Goal: Task Accomplishment & Management: Manage account settings

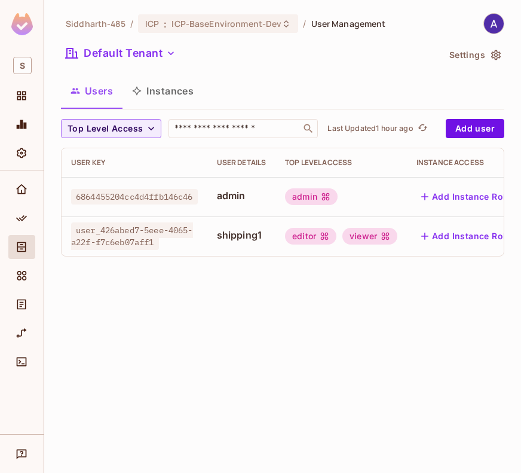
scroll to position [0, 68]
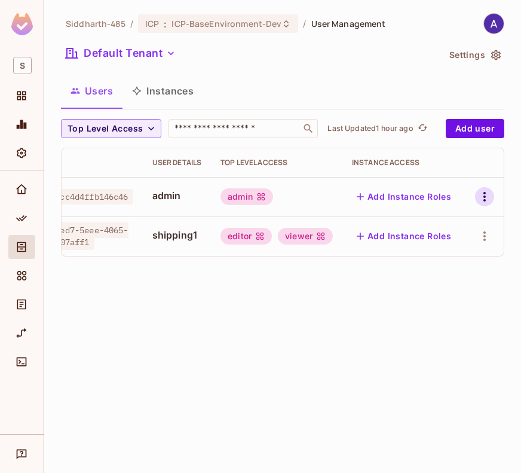
click at [482, 194] on icon "button" at bounding box center [484, 196] width 14 height 14
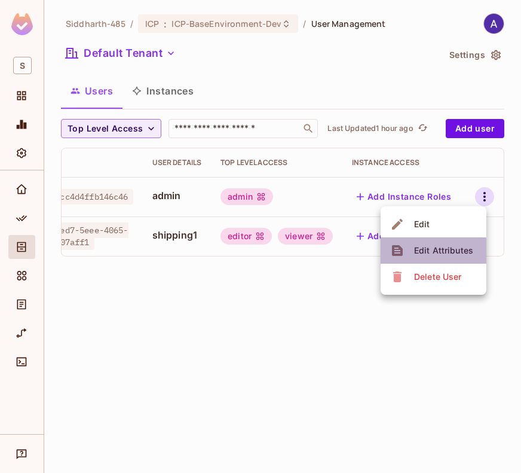
click at [434, 250] on div "Edit Attributes" at bounding box center [443, 250] width 59 height 12
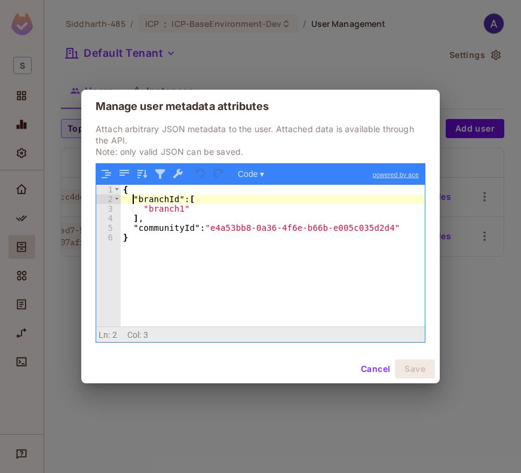
click at [131, 194] on div "{ "branchId" : [ "branch1" ] , "communityId" : "e4a53bb8-0a36-4f6e-b66b-e005c03…" at bounding box center [273, 265] width 304 height 161
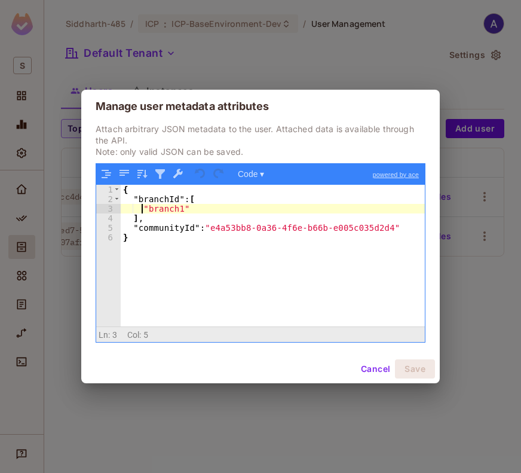
click at [141, 206] on div "{ "branchId" : [ "branch1" ] , "communityId" : "e4a53bb8-0a36-4f6e-b66b-e005c03…" at bounding box center [273, 265] width 304 height 161
drag, startPoint x: 141, startPoint y: 206, endPoint x: 189, endPoint y: 207, distance: 48.4
click at [189, 207] on div "{ "branchId" : [ "branch1" ] , "communityId" : "e4a53bb8-0a36-4f6e-b66b-e005c03…" at bounding box center [273, 265] width 304 height 161
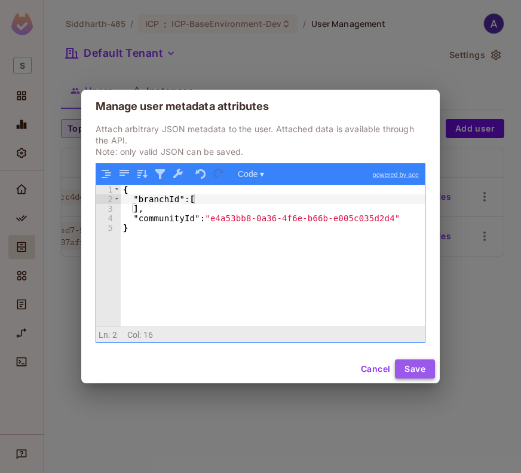
click at [412, 366] on button "Save" at bounding box center [415, 368] width 40 height 19
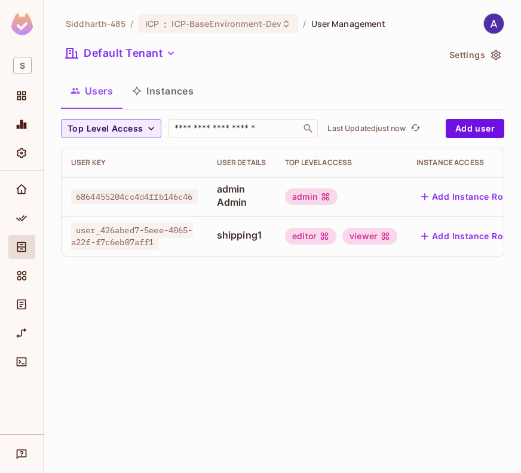
scroll to position [0, 68]
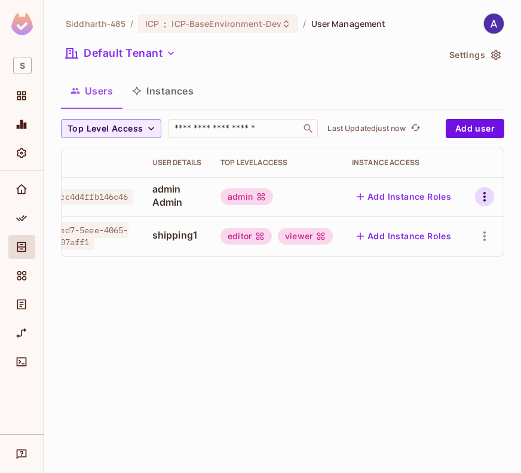
click at [480, 200] on icon "button" at bounding box center [484, 196] width 14 height 14
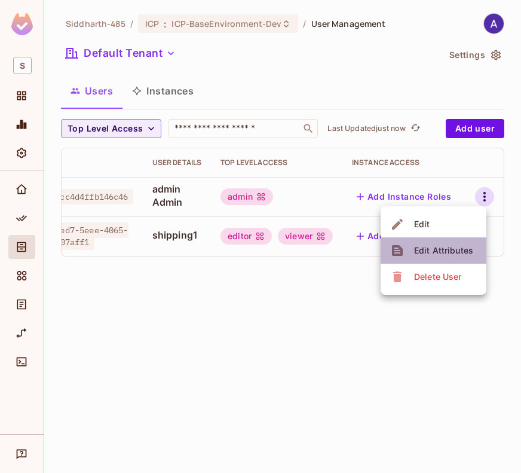
click at [439, 252] on div "Edit Attributes" at bounding box center [443, 250] width 59 height 12
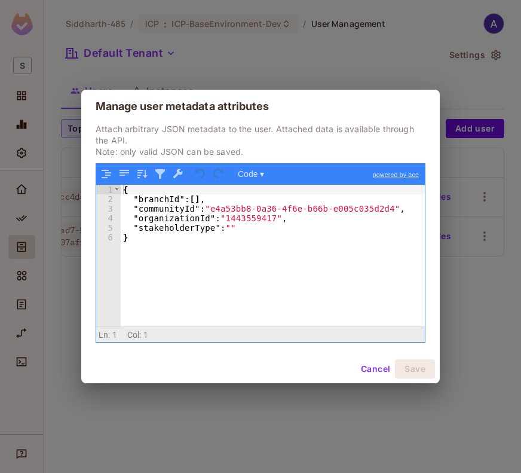
click at [266, 234] on div "{ "branchId" : [ ] , "communityId" : "e4a53bb8-0a36-4f6e-b66b-e005c035d2d4" , "…" at bounding box center [273, 265] width 304 height 161
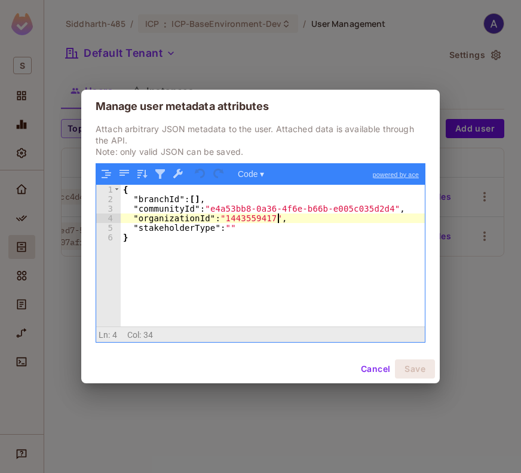
click at [292, 222] on div "{ "branchId" : [ ] , "communityId" : "e4a53bb8-0a36-4f6e-b66b-e005c035d2d4" , "…" at bounding box center [273, 265] width 304 height 161
click at [281, 226] on div "{ "branchId" : [ ] , "communityId" : "e4a53bb8-0a36-4f6e-b66b-e005c035d2d4" , "…" at bounding box center [273, 265] width 304 height 161
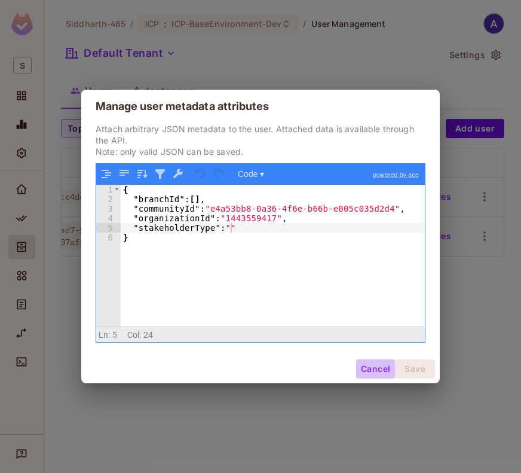
click at [364, 363] on button "Cancel" at bounding box center [375, 368] width 39 height 19
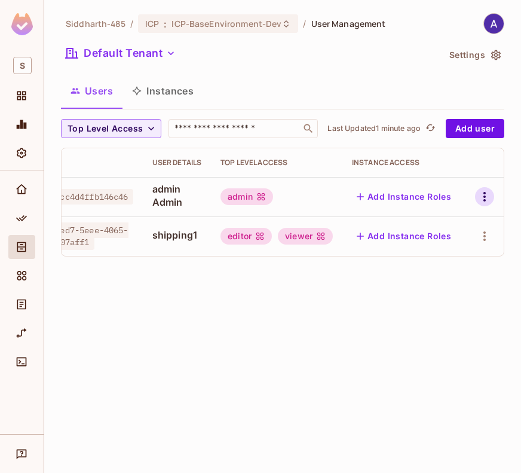
click at [481, 194] on icon "button" at bounding box center [484, 196] width 14 height 14
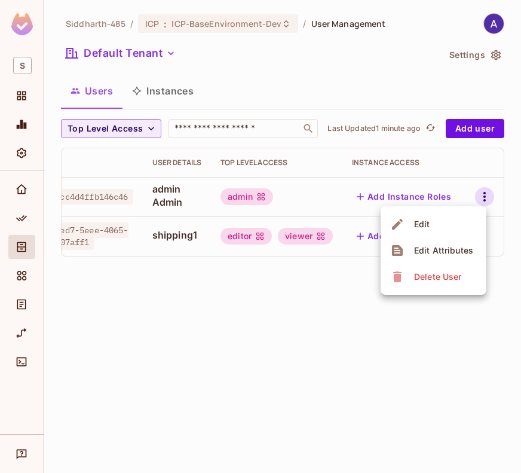
click at [339, 316] on div at bounding box center [260, 236] width 521 height 473
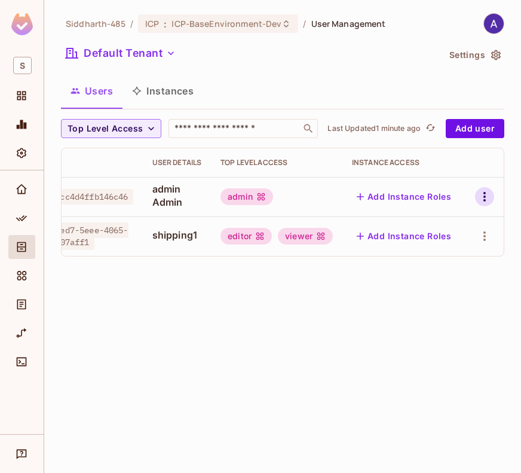
click at [483, 198] on icon "button" at bounding box center [484, 196] width 14 height 14
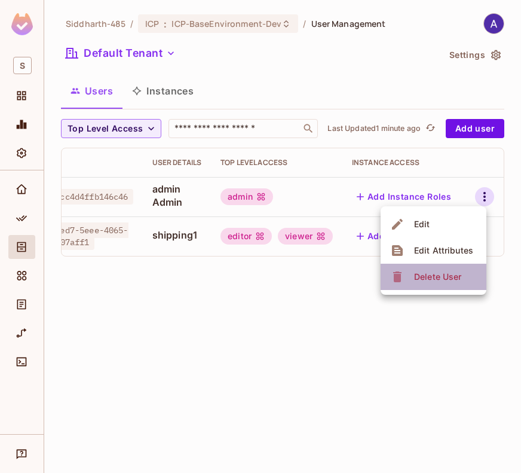
click at [437, 271] on div "Delete User" at bounding box center [437, 277] width 47 height 12
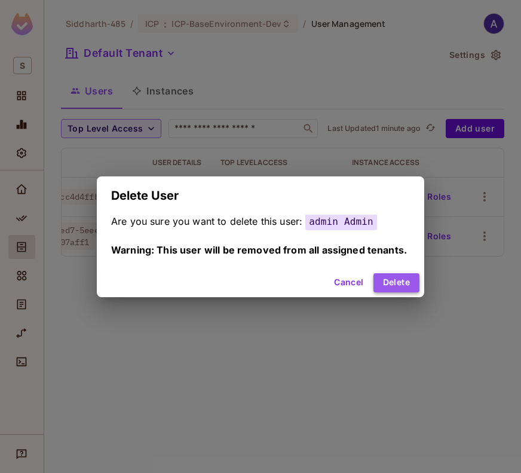
click at [394, 277] on button "Delete" at bounding box center [396, 282] width 46 height 19
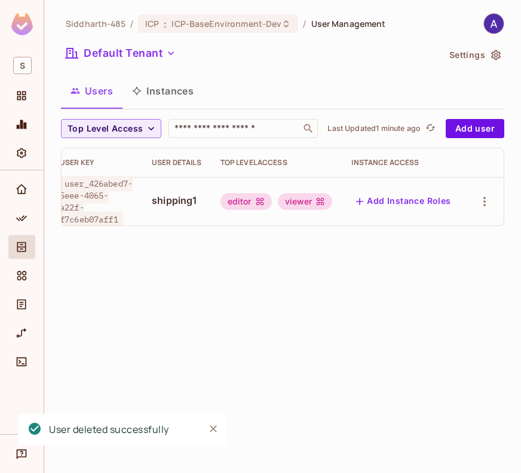
scroll to position [0, 22]
click at [241, 256] on div "Siddharth-485 / ICP : ICP-BaseEnvironment-Dev / User Management Default Tenant …" at bounding box center [282, 236] width 477 height 473
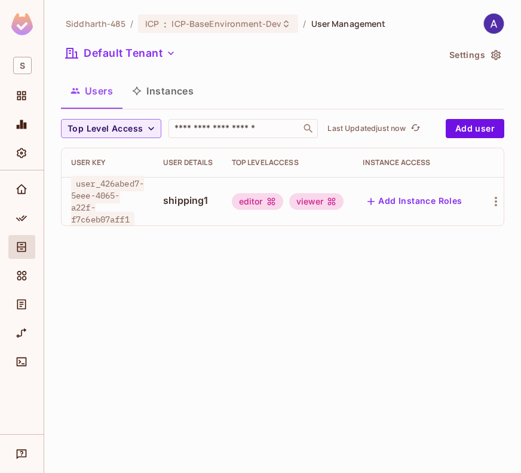
click at [397, 320] on div "Siddharth-485 / ICP : ICP-BaseEnvironment-Dev / User Management Default Tenant …" at bounding box center [282, 236] width 477 height 473
click at [364, 308] on div "Siddharth-485 / ICP : ICP-BaseEnvironment-Dev / User Management Default Tenant …" at bounding box center [282, 236] width 477 height 473
click at [24, 211] on span "Policy" at bounding box center [21, 218] width 14 height 14
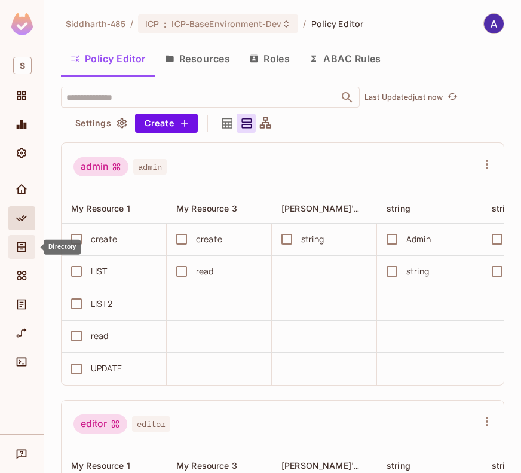
click at [19, 246] on icon "Directory" at bounding box center [21, 247] width 9 height 10
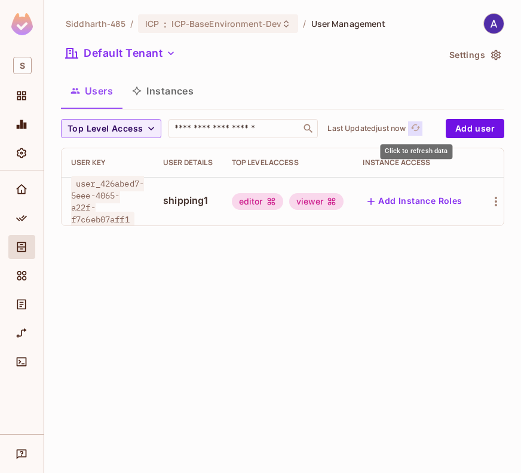
click at [417, 127] on icon "refresh" at bounding box center [415, 127] width 10 height 10
click at [354, 83] on div "Users Instances" at bounding box center [282, 91] width 443 height 30
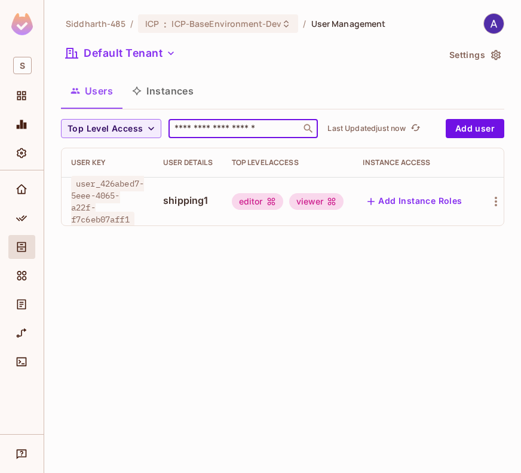
click at [213, 128] on input "text" at bounding box center [234, 128] width 125 height 12
paste input "**********"
type input "**********"
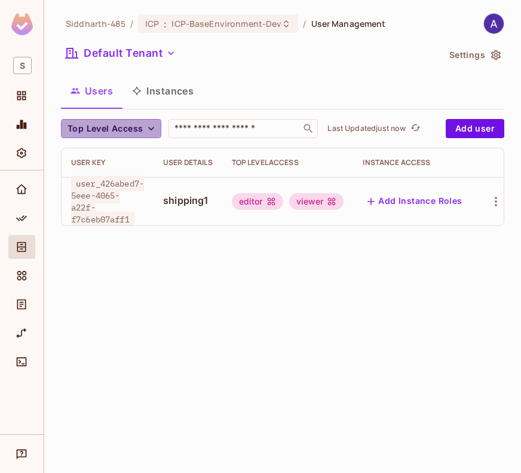
click at [117, 134] on span "Top Level Access" at bounding box center [105, 128] width 75 height 15
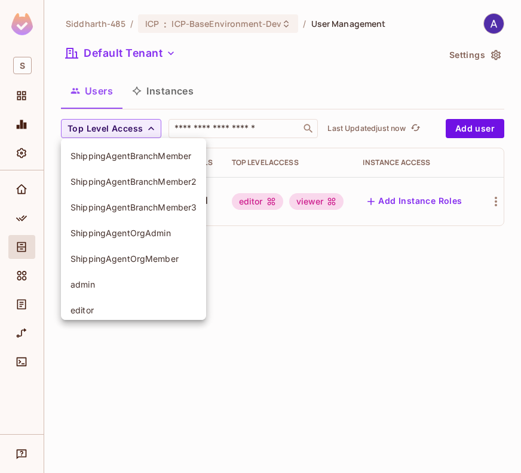
click at [138, 126] on div at bounding box center [260, 236] width 521 height 473
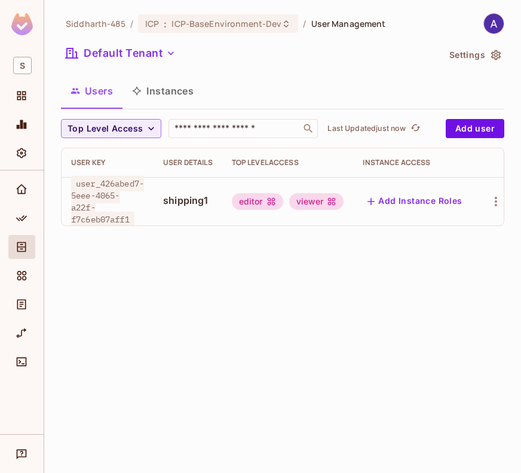
click at [267, 84] on div "Users Instances" at bounding box center [282, 91] width 443 height 30
click at [157, 51] on button "Default Tenant" at bounding box center [120, 53] width 119 height 19
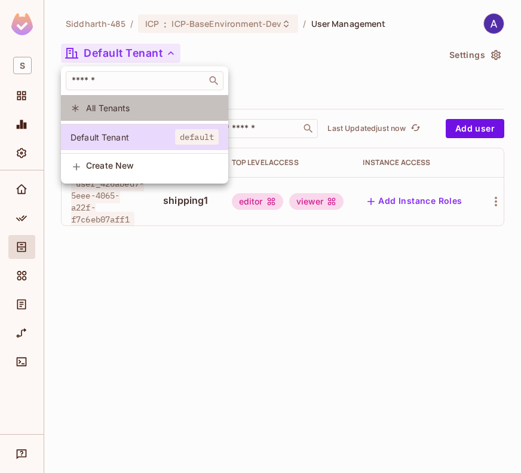
click at [124, 109] on span "All Tenants" at bounding box center [152, 107] width 133 height 11
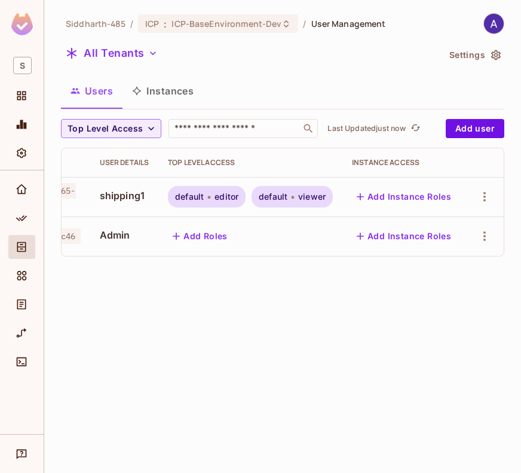
scroll to position [0, 120]
click at [486, 234] on icon "button" at bounding box center [484, 236] width 14 height 14
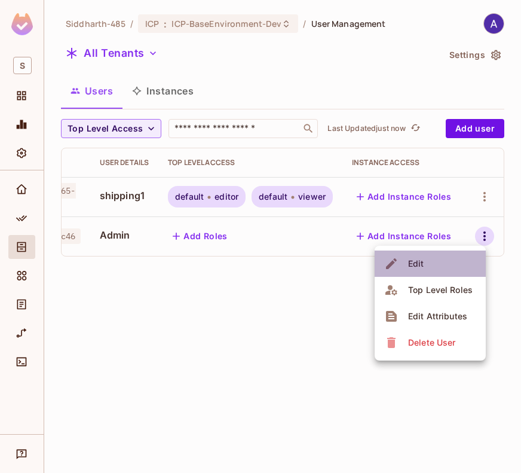
click at [435, 266] on li "Edit" at bounding box center [430, 263] width 111 height 26
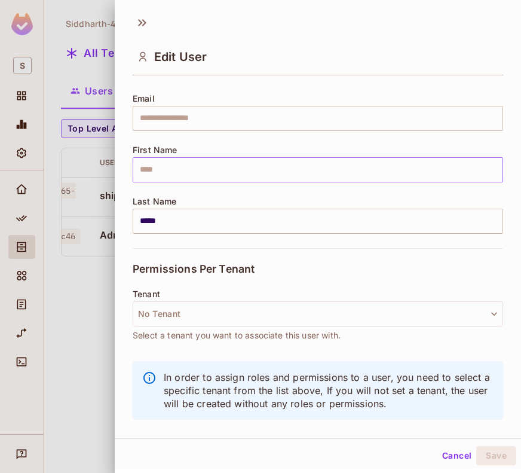
scroll to position [91, 0]
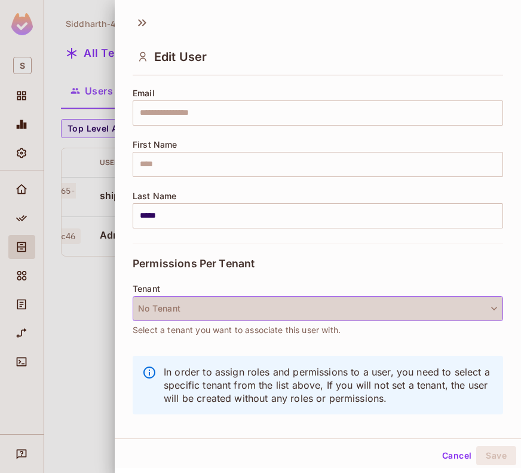
click at [321, 305] on button "No Tenant" at bounding box center [318, 308] width 370 height 25
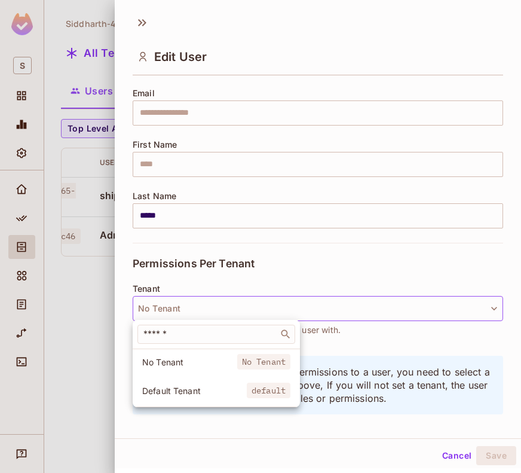
click at [439, 452] on div at bounding box center [260, 236] width 521 height 473
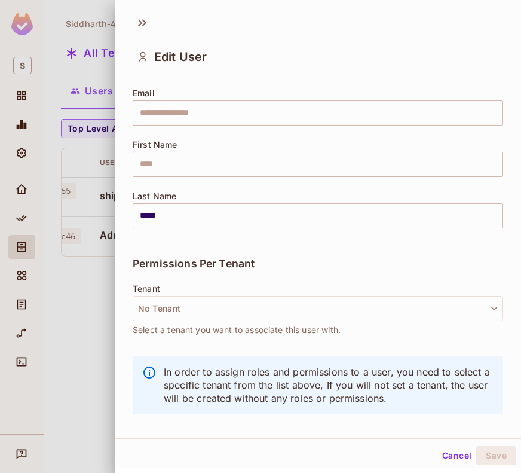
click at [447, 455] on button "Cancel" at bounding box center [456, 455] width 39 height 19
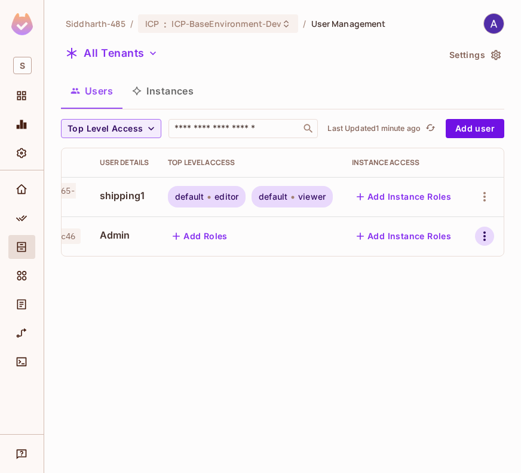
click at [483, 232] on icon "button" at bounding box center [484, 236] width 14 height 14
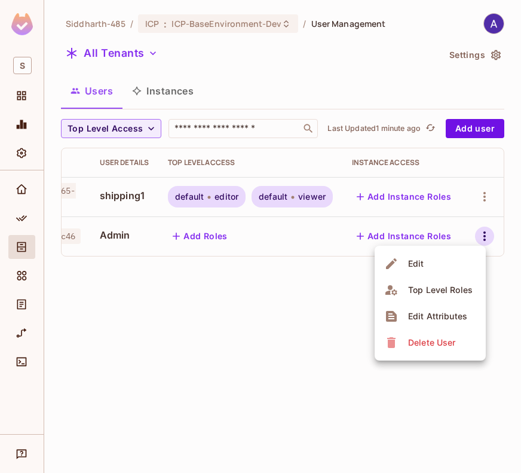
click at [414, 312] on div "Edit Attributes" at bounding box center [437, 316] width 59 height 12
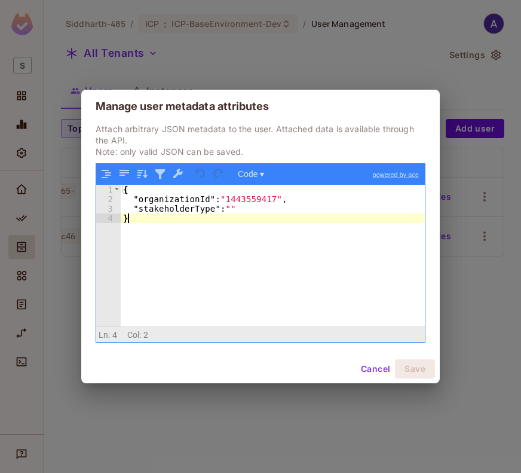
click at [261, 217] on div "{ "organizationId" : "1443559417" , "stakeholderType" : "" }" at bounding box center [273, 265] width 304 height 161
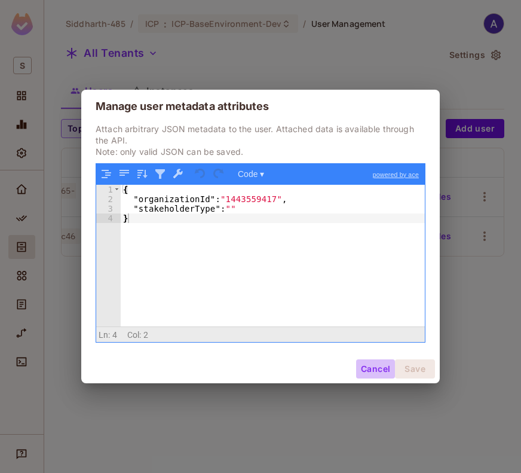
click at [377, 366] on button "Cancel" at bounding box center [375, 368] width 39 height 19
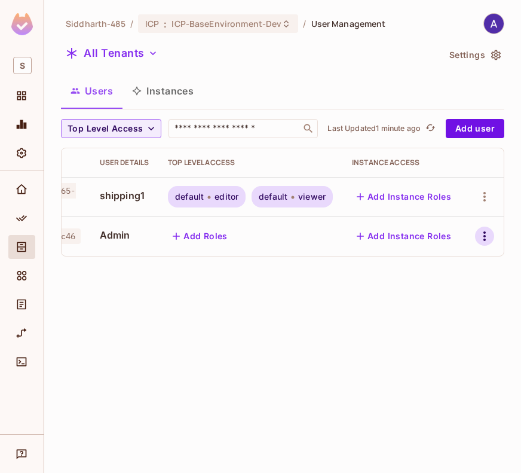
click at [480, 235] on icon "button" at bounding box center [484, 236] width 14 height 14
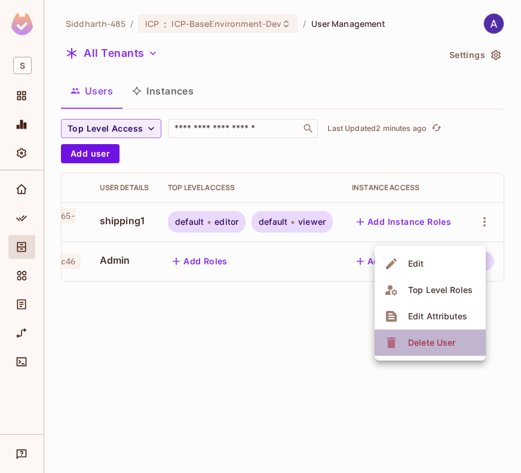
click at [424, 336] on div "Delete User" at bounding box center [431, 342] width 47 height 12
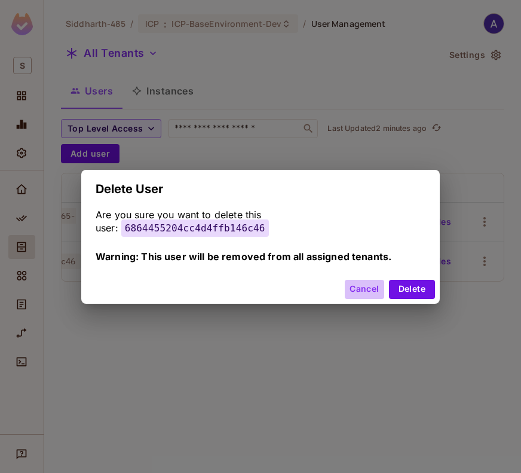
click at [365, 280] on button "Cancel" at bounding box center [364, 289] width 39 height 19
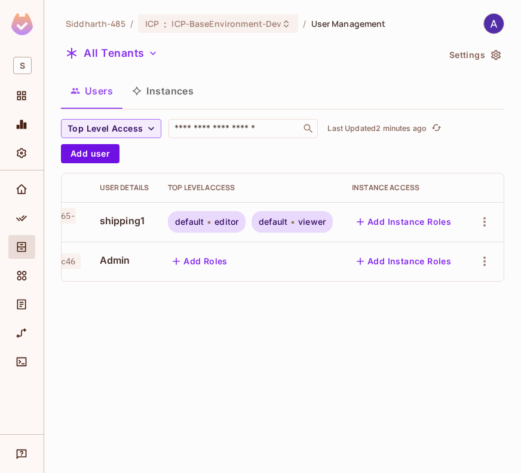
click at [372, 333] on div "Siddharth-485 / ICP : ICP-BaseEnvironment-Dev / User Management All Tenants Set…" at bounding box center [282, 236] width 477 height 473
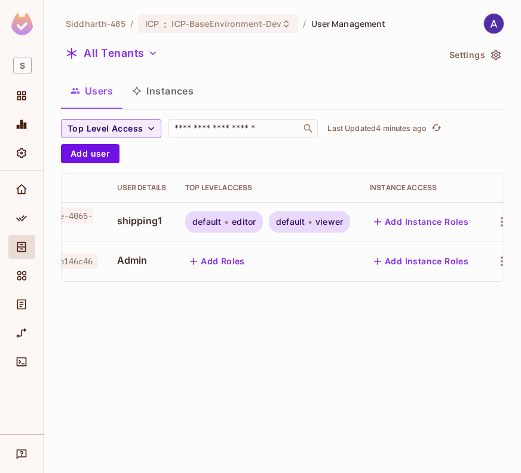
scroll to position [0, 120]
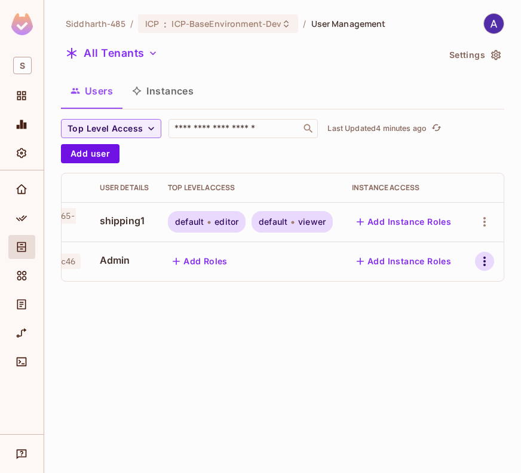
click at [481, 260] on icon "button" at bounding box center [484, 261] width 14 height 14
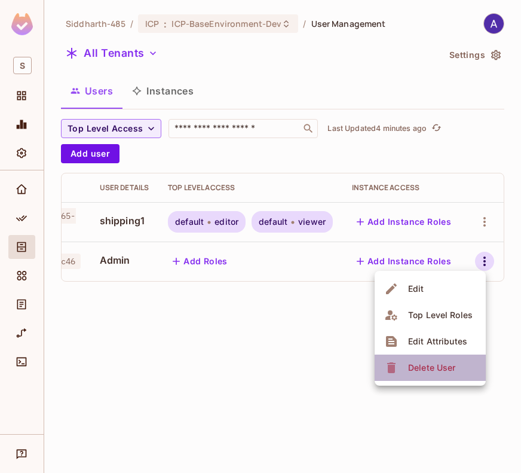
click at [434, 363] on div "Delete User" at bounding box center [431, 367] width 47 height 12
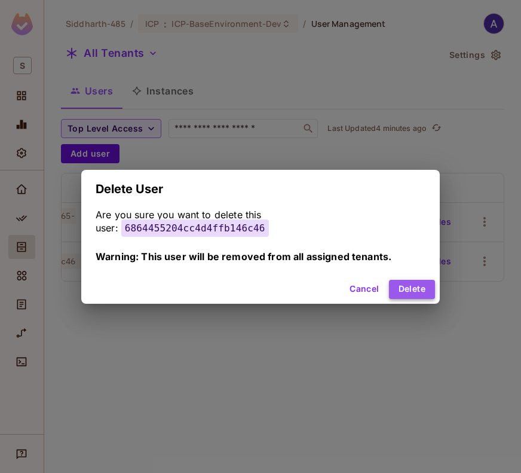
click at [400, 284] on button "Delete" at bounding box center [412, 289] width 46 height 19
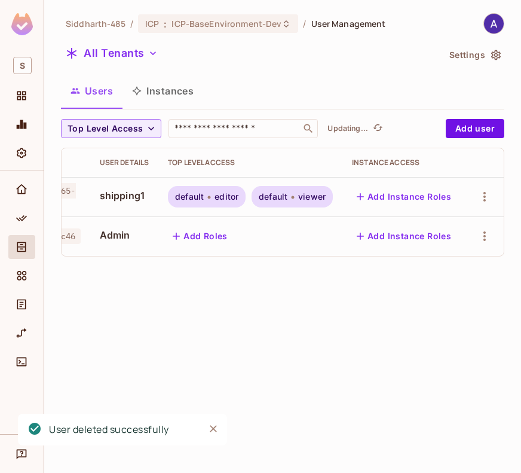
scroll to position [0, 73]
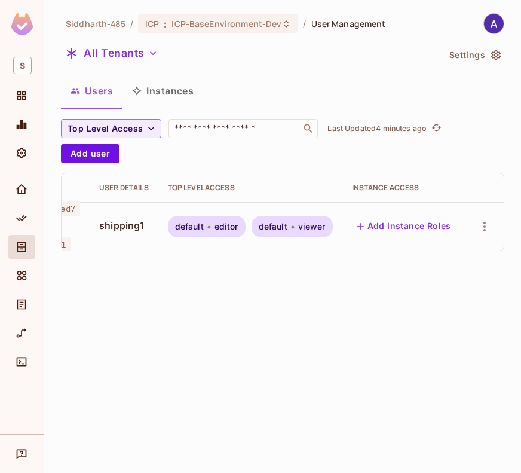
click at [312, 311] on div "Siddharth-485 / ICP : ICP-BaseEnvironment-Dev / User Management All Tenants Set…" at bounding box center [282, 236] width 477 height 473
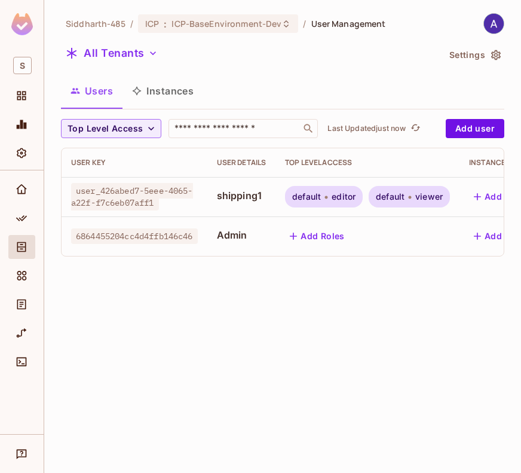
scroll to position [0, 120]
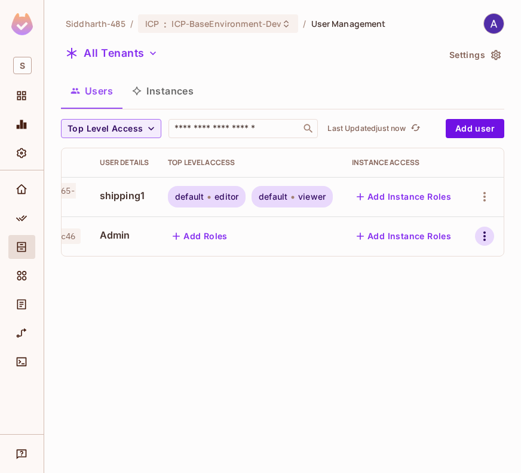
click at [486, 239] on icon "button" at bounding box center [484, 236] width 14 height 14
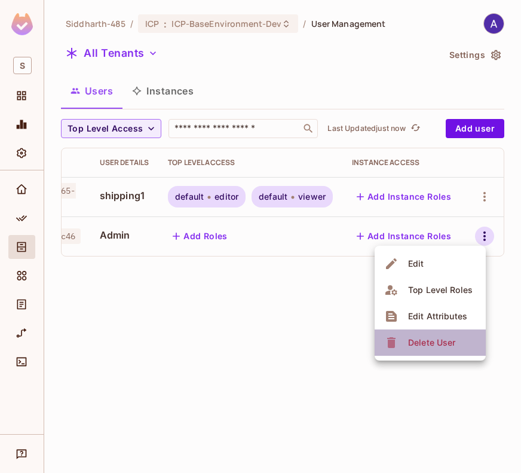
click at [428, 339] on div "Delete User" at bounding box center [431, 342] width 47 height 12
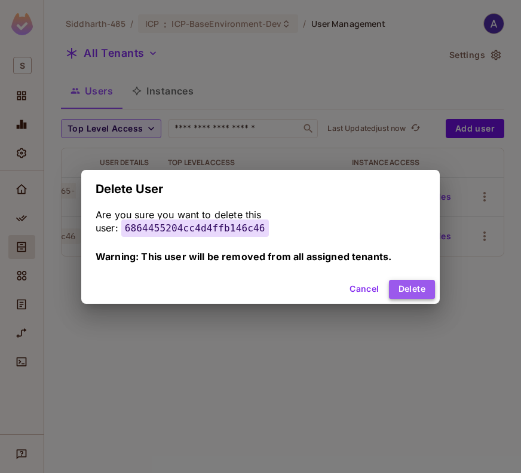
click at [406, 280] on button "Delete" at bounding box center [412, 289] width 46 height 19
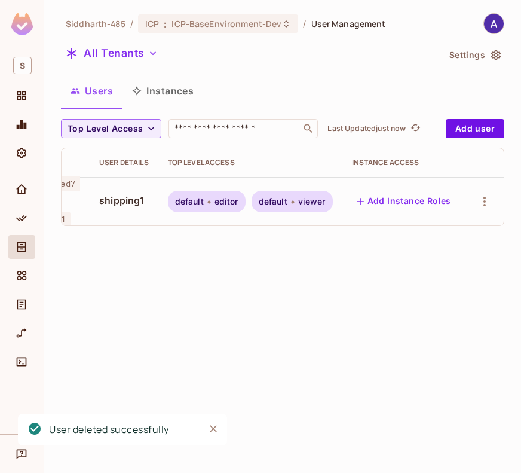
scroll to position [0, 73]
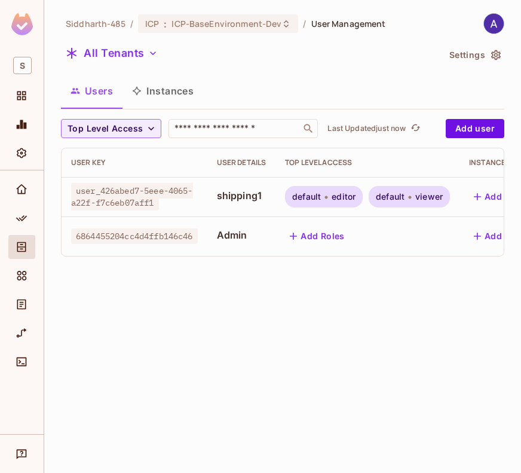
scroll to position [0, 120]
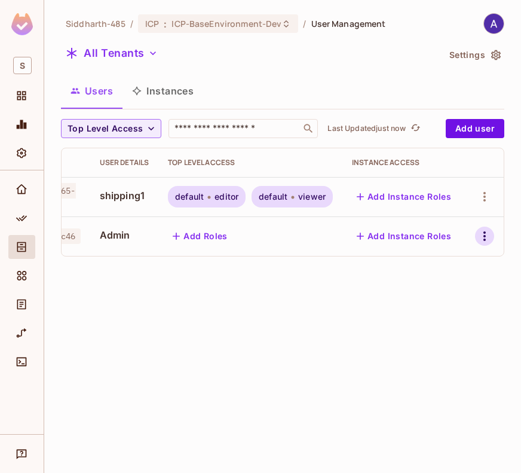
click at [483, 229] on icon "button" at bounding box center [484, 236] width 14 height 14
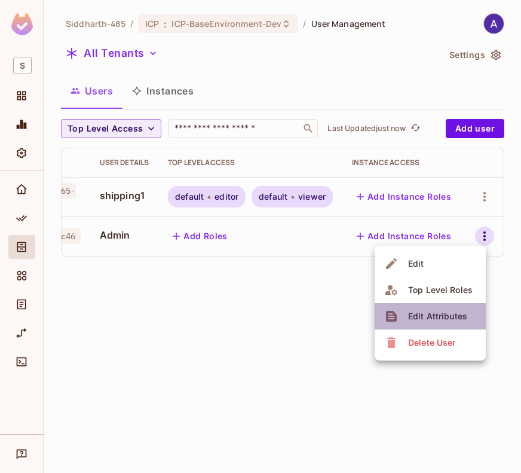
click at [430, 314] on div "Edit Attributes" at bounding box center [437, 316] width 59 height 12
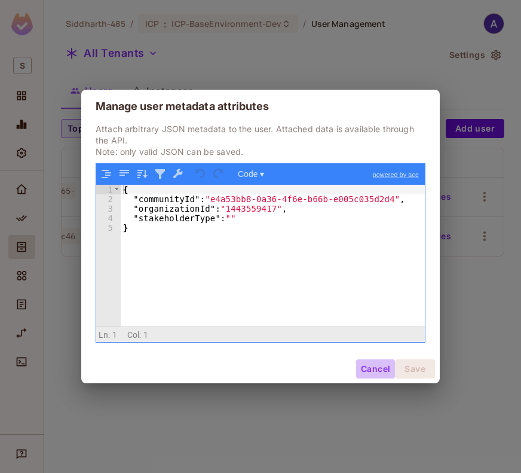
click at [375, 367] on button "Cancel" at bounding box center [375, 368] width 39 height 19
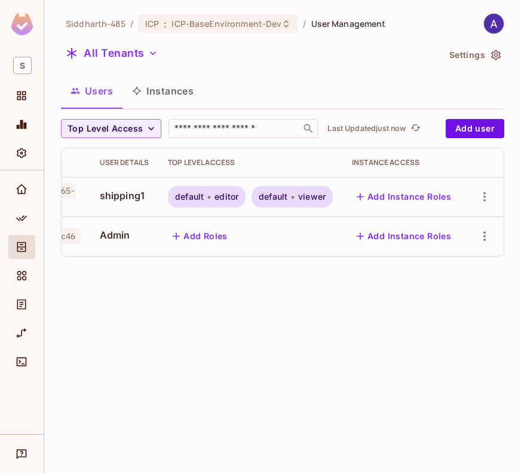
click at [389, 379] on div "Siddharth-485 / ICP : ICP-BaseEnvironment-Dev / User Management All Tenants Set…" at bounding box center [282, 236] width 477 height 473
